Goal: Find specific page/section: Find specific page/section

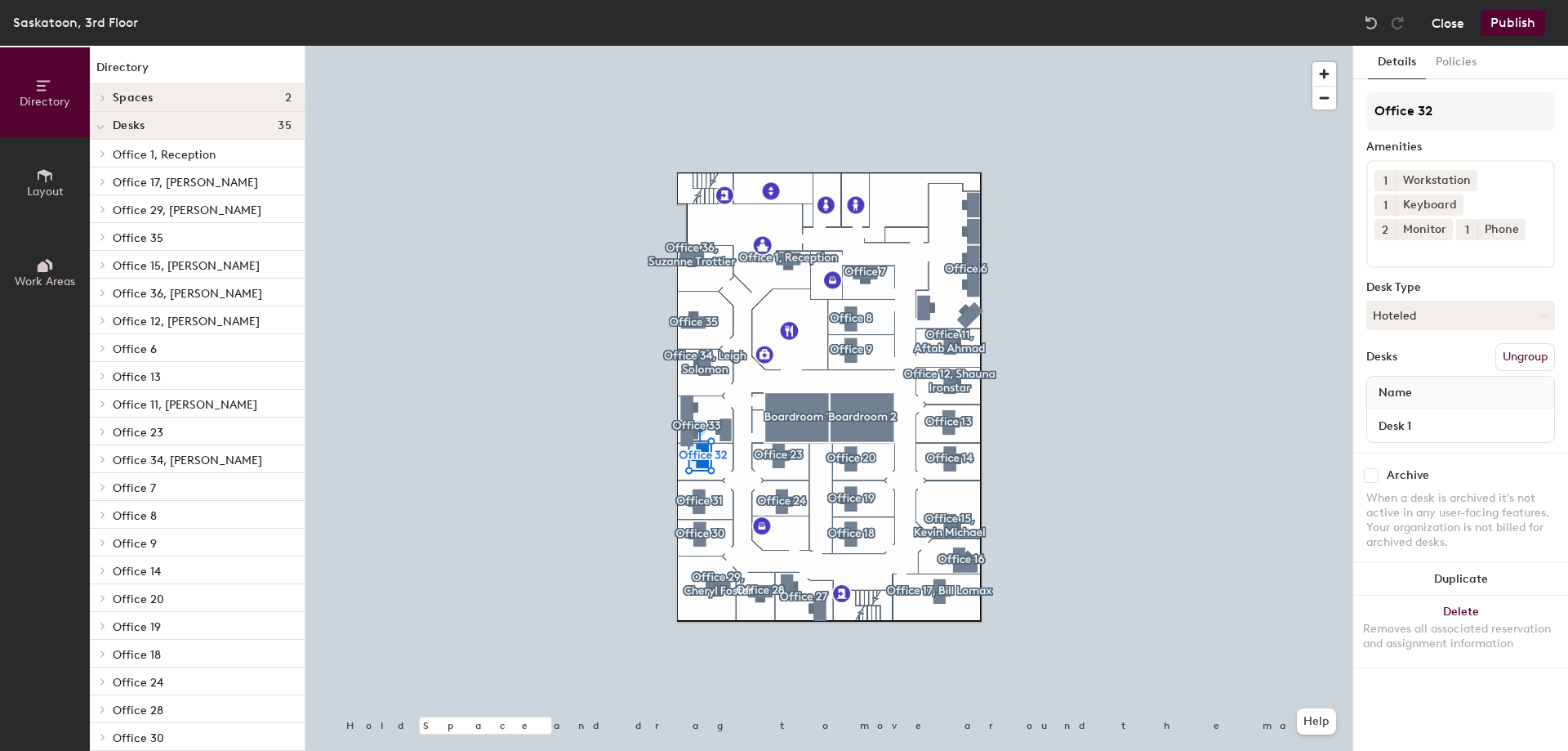
click at [1449, 27] on button "Close" at bounding box center [1448, 23] width 33 height 27
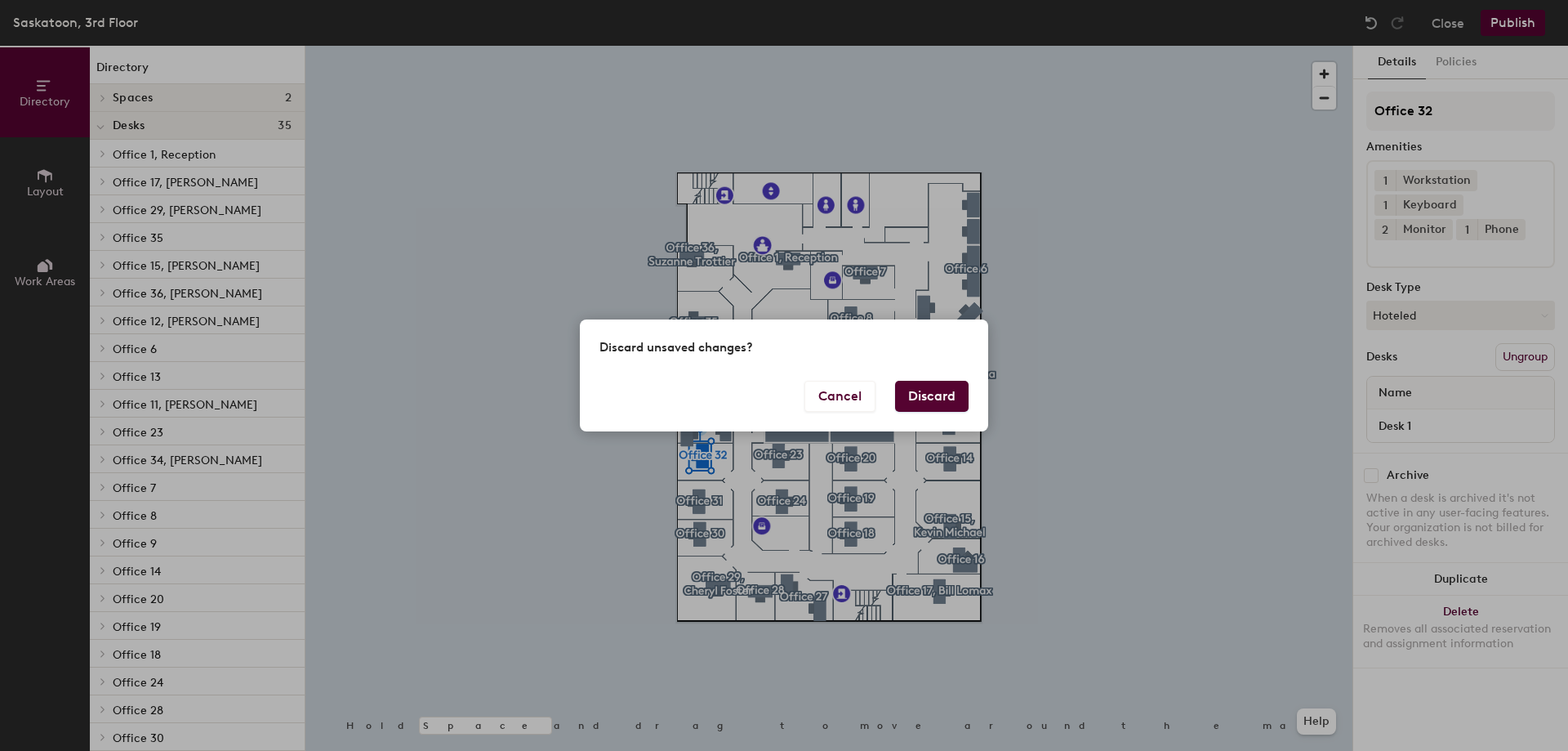
click at [934, 395] on button "Discard" at bounding box center [932, 396] width 74 height 32
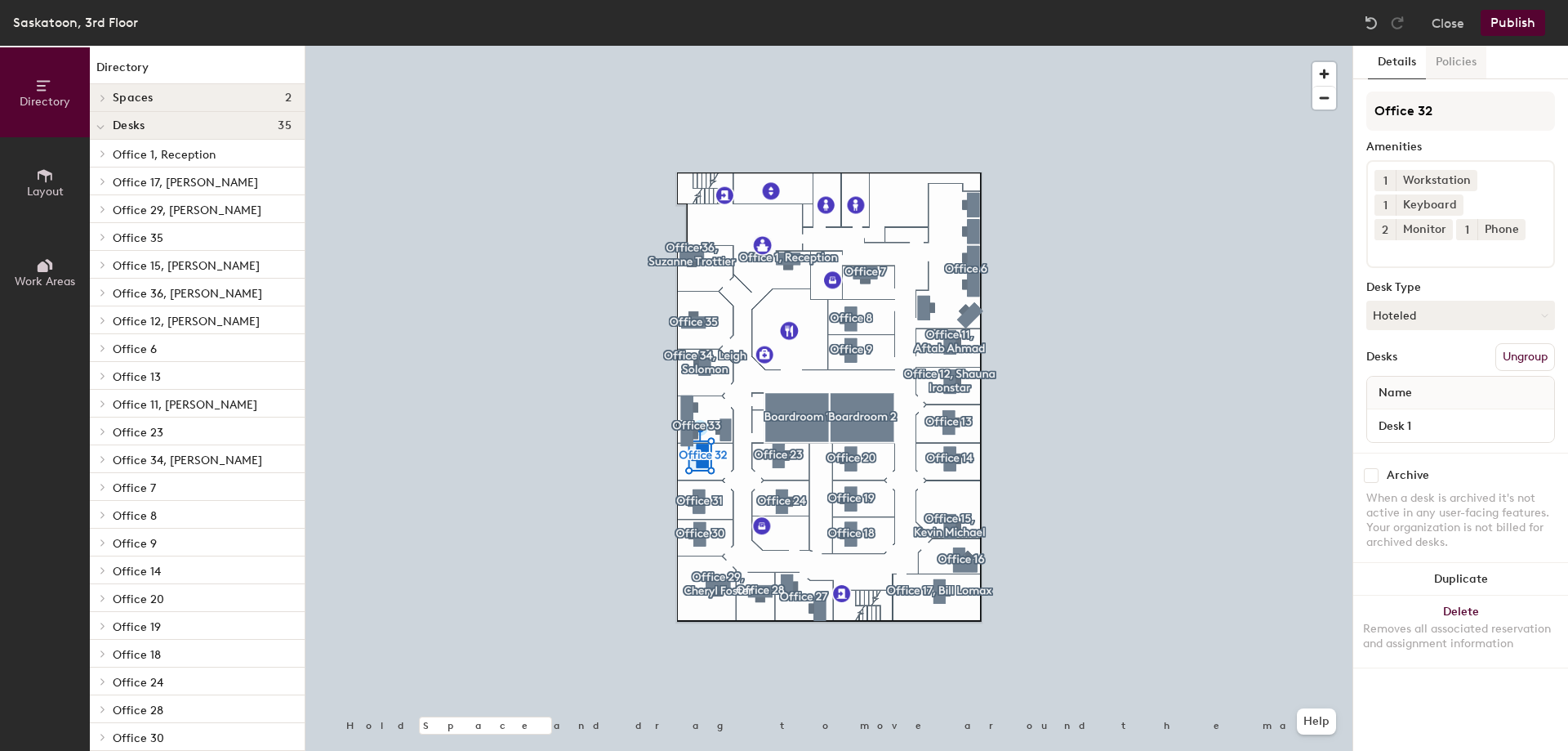
click at [1456, 63] on button "Policies" at bounding box center [1456, 62] width 60 height 34
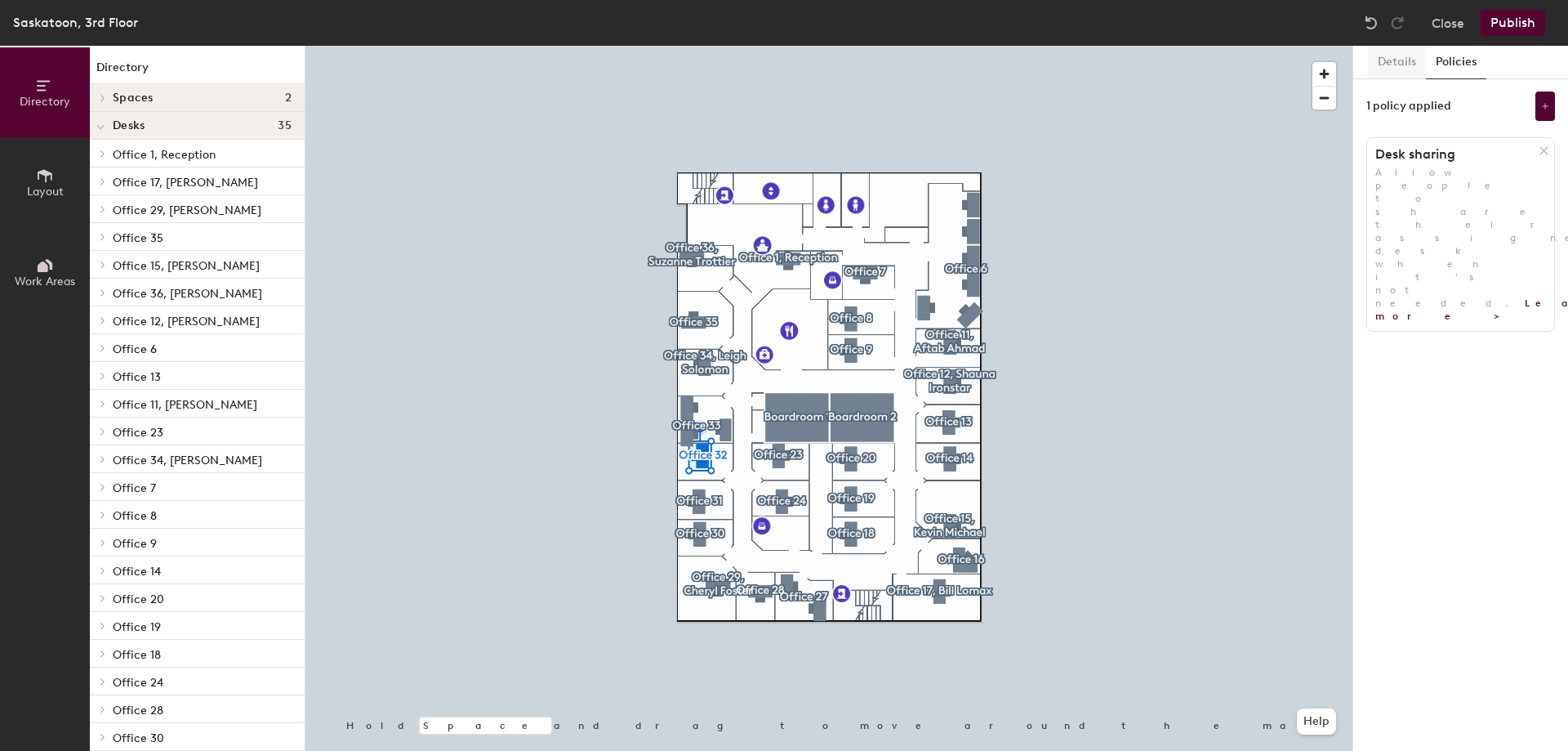
click at [1390, 64] on button "Details" at bounding box center [1397, 62] width 58 height 34
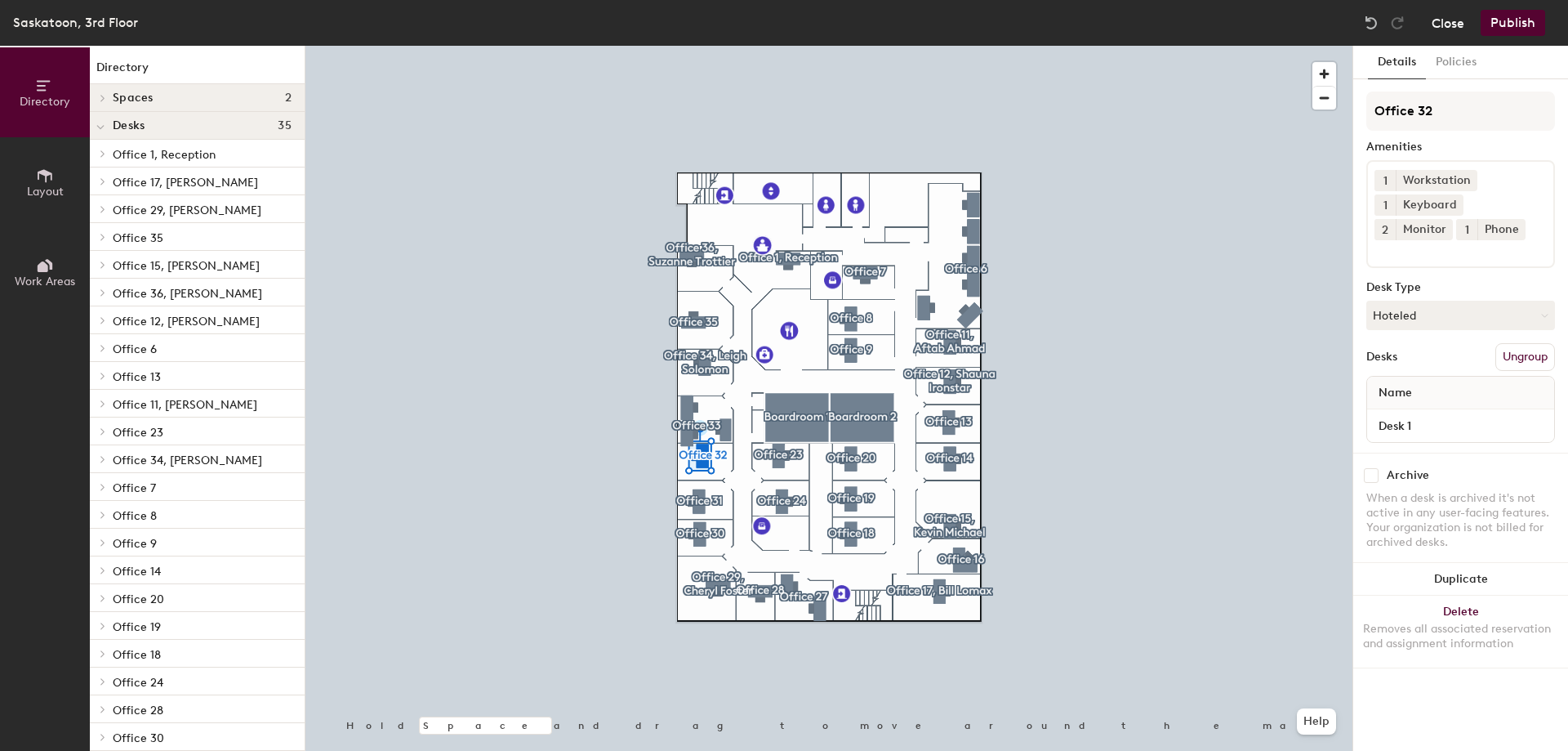
click at [1438, 18] on button "Close" at bounding box center [1448, 23] width 33 height 27
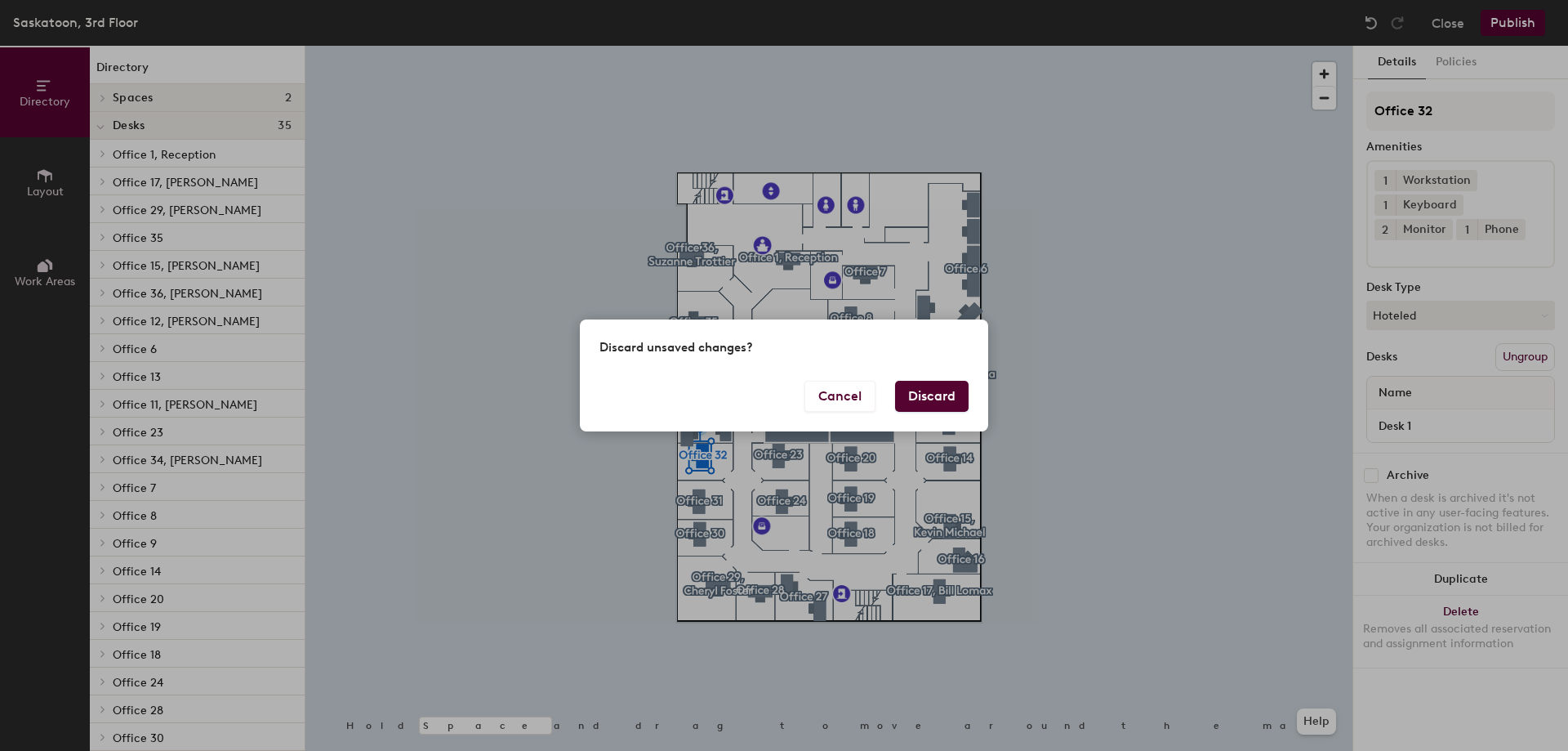
click at [945, 388] on button "Discard" at bounding box center [932, 396] width 74 height 32
